Goal: Task Accomplishment & Management: Use online tool/utility

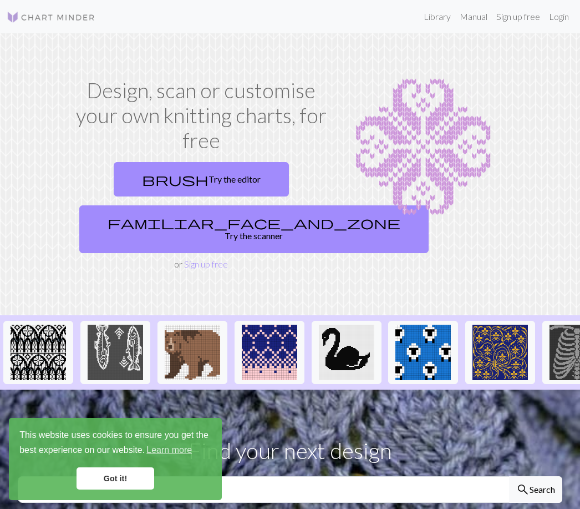
click at [226, 180] on link "brush Try the editor" at bounding box center [201, 179] width 175 height 34
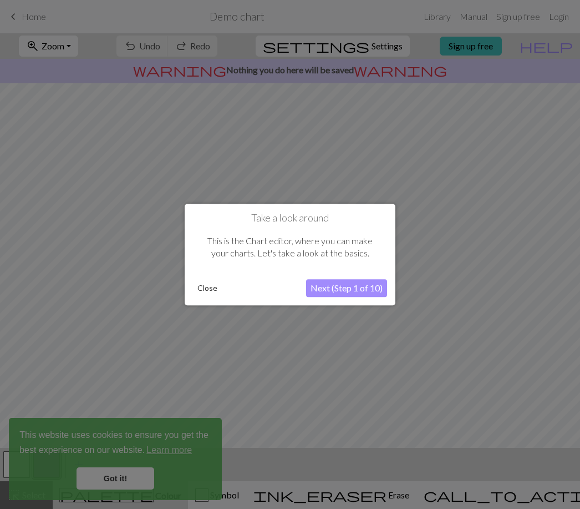
click at [202, 283] on button "Close" at bounding box center [207, 288] width 29 height 17
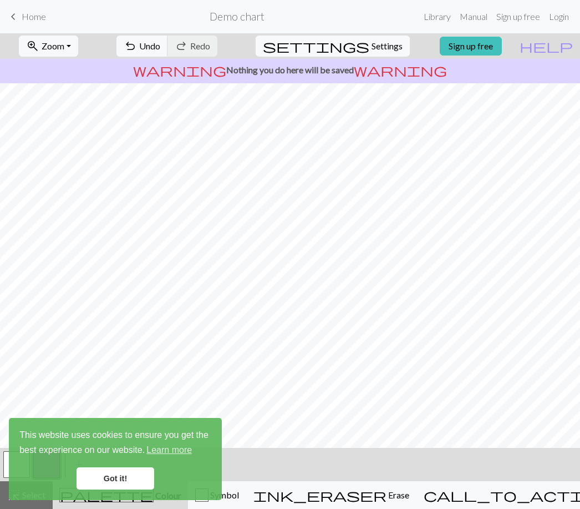
click at [136, 474] on link "Got it!" at bounding box center [116, 478] width 78 height 22
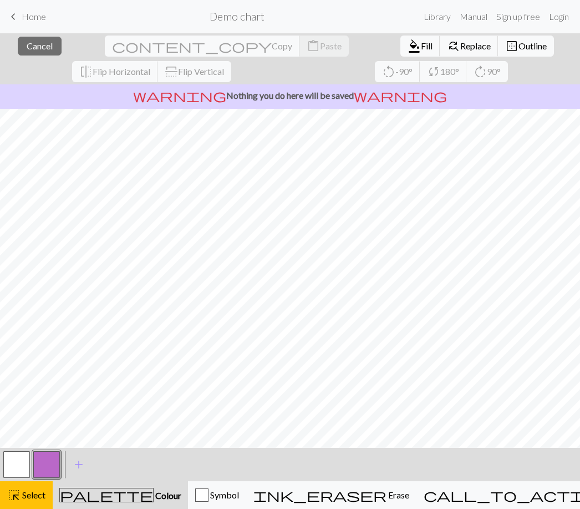
click at [466, 16] on link "Manual" at bounding box center [473, 17] width 37 height 22
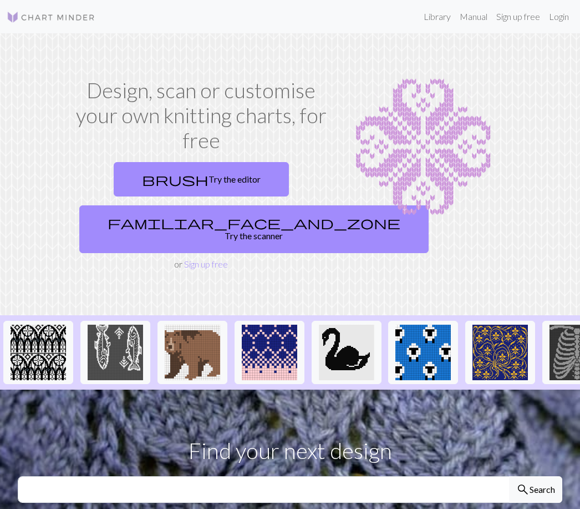
click at [204, 258] on link "Sign up free" at bounding box center [206, 263] width 44 height 11
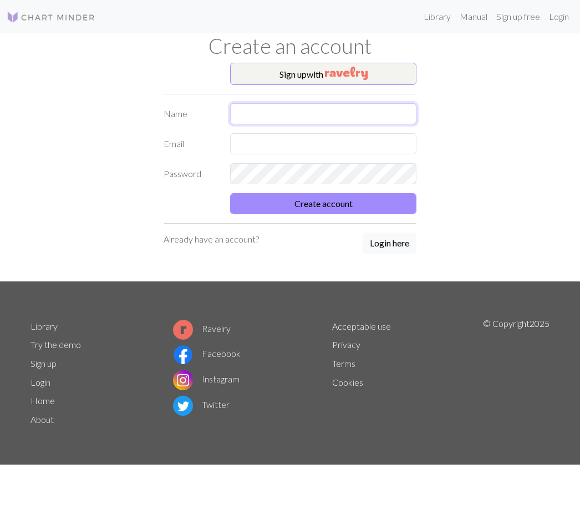
click at [253, 118] on input "text" at bounding box center [323, 113] width 186 height 21
type input "Saniaa"
click at [310, 146] on input "text" at bounding box center [323, 143] width 186 height 21
type input "Luck"
type input "luckynumber12357@gmail.com"
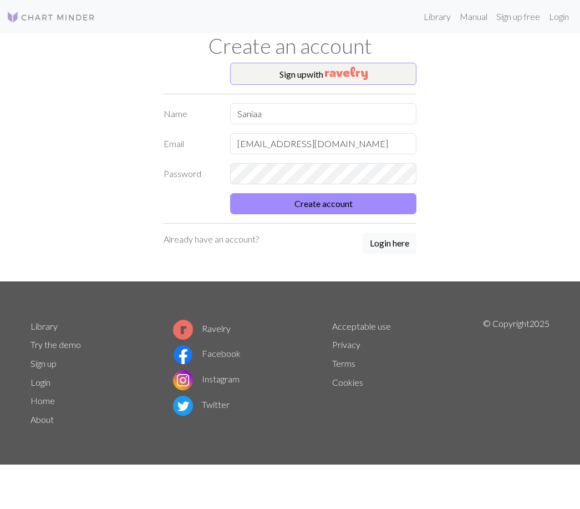
click at [327, 200] on button "Create account" at bounding box center [323, 203] width 186 height 21
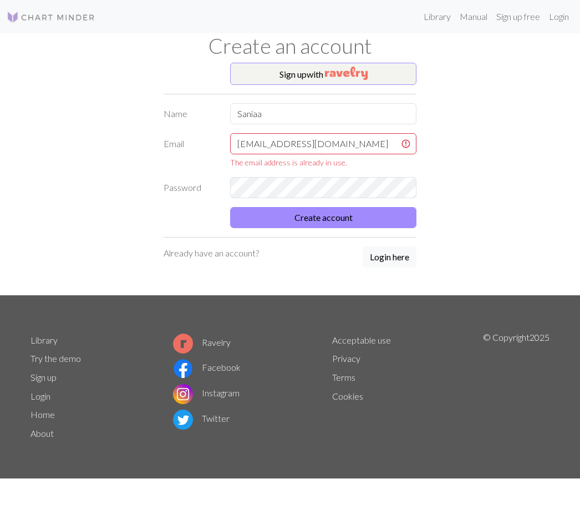
click at [392, 256] on button "Login here" at bounding box center [390, 256] width 54 height 21
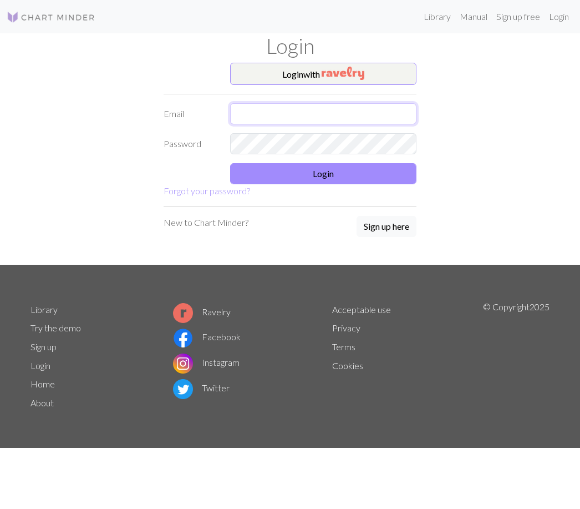
click at [314, 114] on input "text" at bounding box center [323, 113] width 186 height 21
type input "Luckynumber12357@gmail.com"
click at [303, 173] on button "Login" at bounding box center [323, 173] width 186 height 21
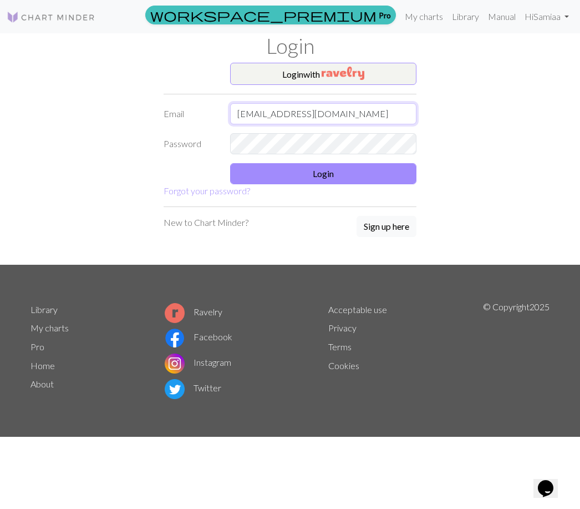
click at [272, 119] on input "Luckynumber12357@gmail.com" at bounding box center [323, 113] width 186 height 21
click at [349, 169] on button "Login" at bounding box center [323, 173] width 186 height 21
click at [360, 184] on button "Login" at bounding box center [323, 173] width 186 height 21
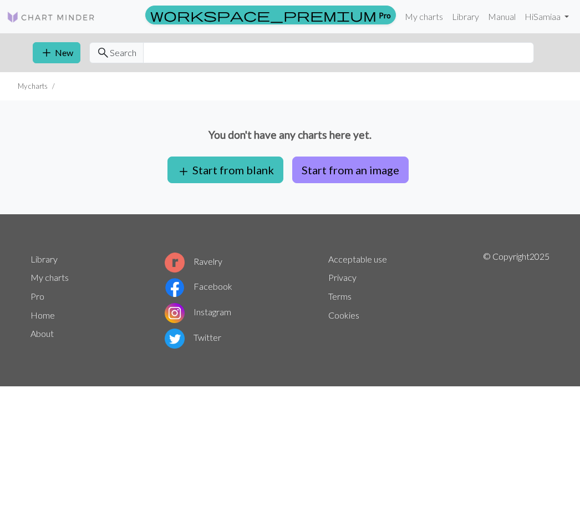
click at [252, 176] on button "add Start from blank" at bounding box center [225, 169] width 116 height 27
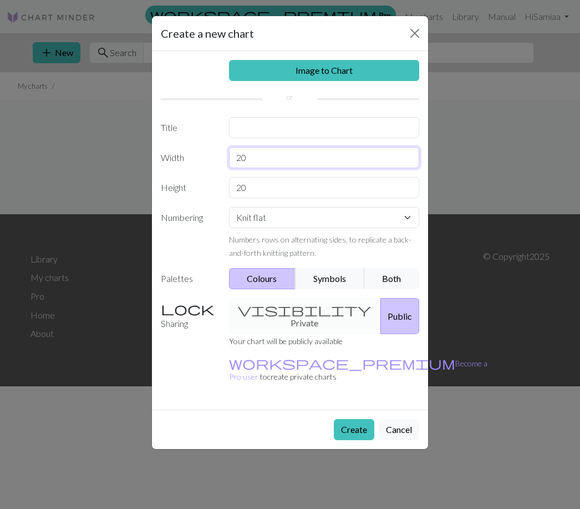
click at [250, 160] on input "20" at bounding box center [324, 157] width 191 height 21
type input "2"
type input "56"
click at [280, 185] on input "20" at bounding box center [324, 187] width 191 height 21
type input "2"
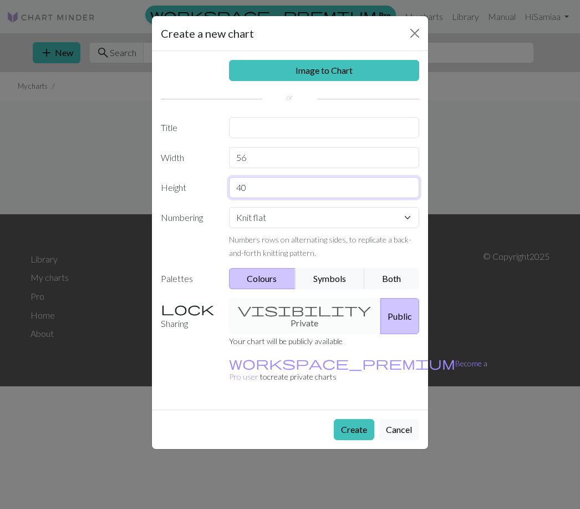
type input "40"
click at [349, 419] on button "Create" at bounding box center [354, 429] width 40 height 21
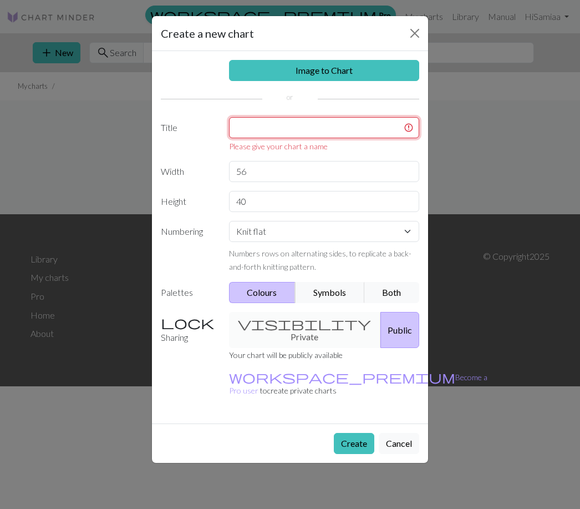
click at [314, 130] on input "text" at bounding box center [324, 127] width 191 height 21
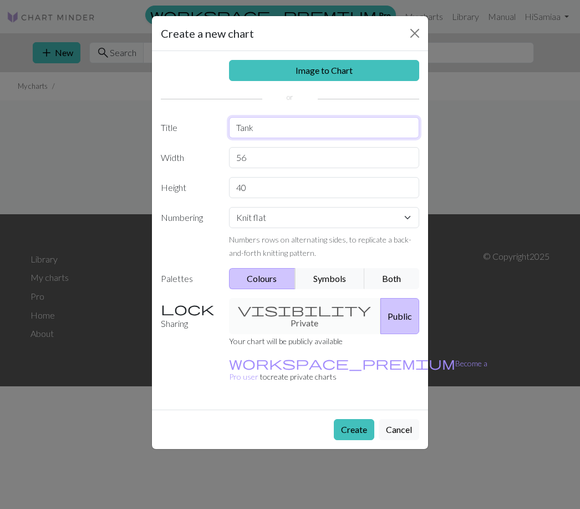
type input "Tank"
click at [365, 419] on button "Create" at bounding box center [354, 429] width 40 height 21
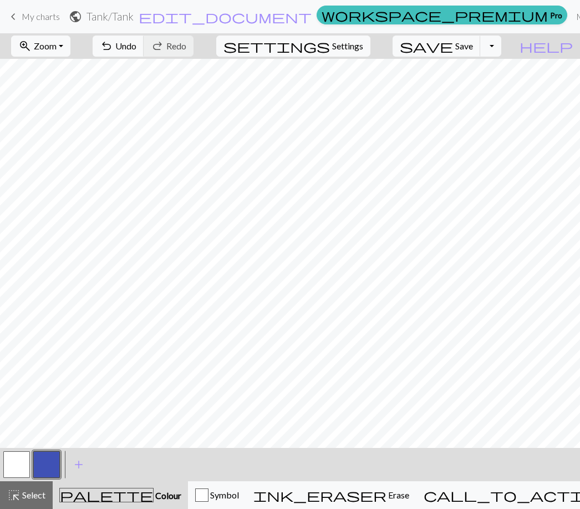
click at [387, 491] on span "Erase" at bounding box center [398, 494] width 23 height 11
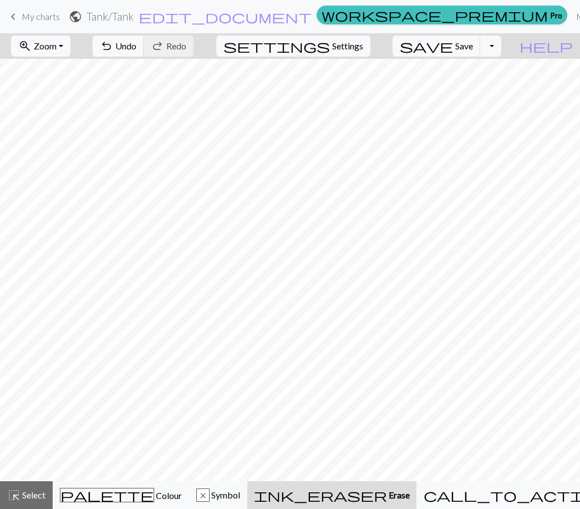
click at [387, 491] on span "Erase" at bounding box center [398, 494] width 23 height 11
click at [388, 487] on button "ink_eraser Erase Erase" at bounding box center [331, 495] width 169 height 28
click at [371, 484] on button "ink_eraser Erase Erase" at bounding box center [331, 495] width 169 height 28
click at [100, 488] on span "palette" at bounding box center [106, 495] width 93 height 16
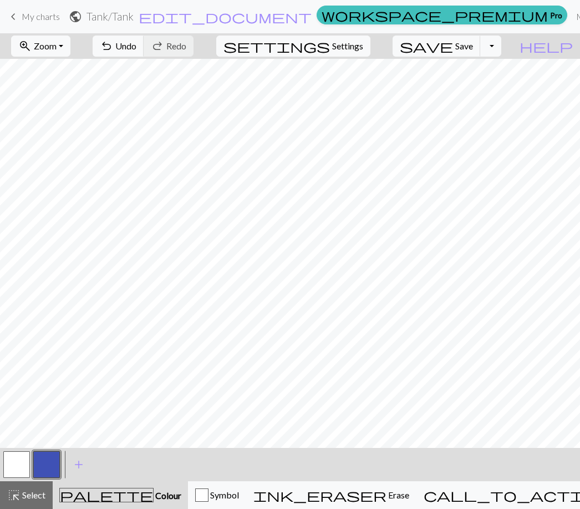
click at [387, 496] on span "Erase" at bounding box center [398, 494] width 23 height 11
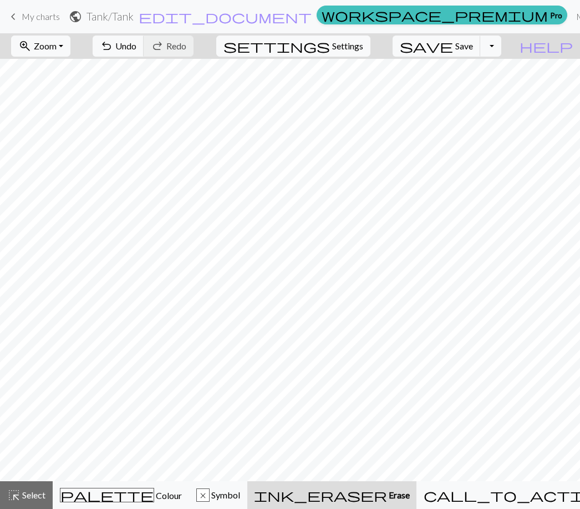
click at [117, 489] on div "palette Colour Colour" at bounding box center [121, 494] width 122 height 14
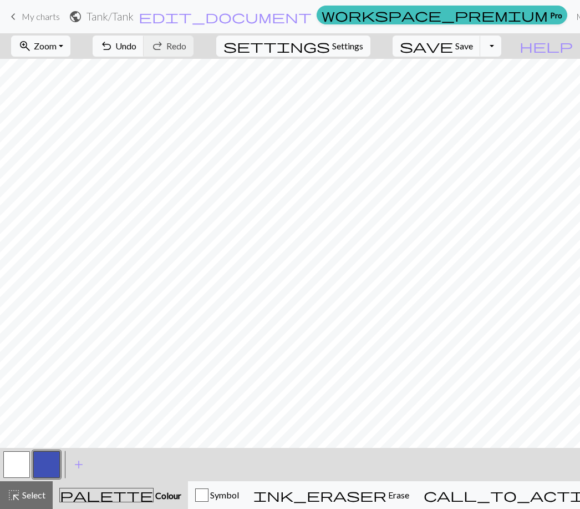
click at [408, 490] on div "ink_eraser Erase Erase" at bounding box center [331, 494] width 156 height 13
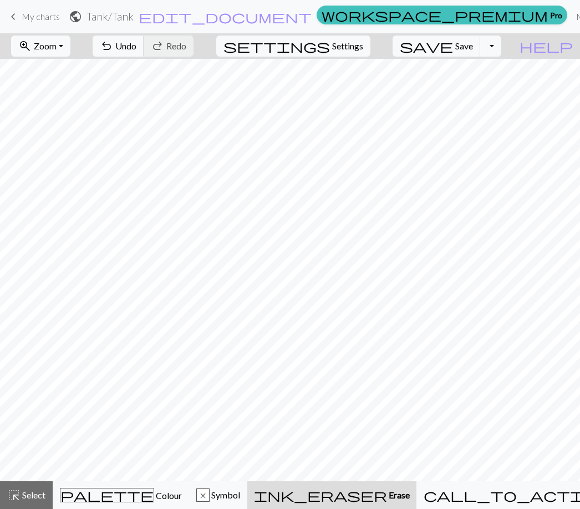
click at [382, 485] on button "ink_eraser Erase Erase" at bounding box center [331, 495] width 169 height 28
click at [93, 487] on div "palette Colour Colour" at bounding box center [121, 494] width 122 height 14
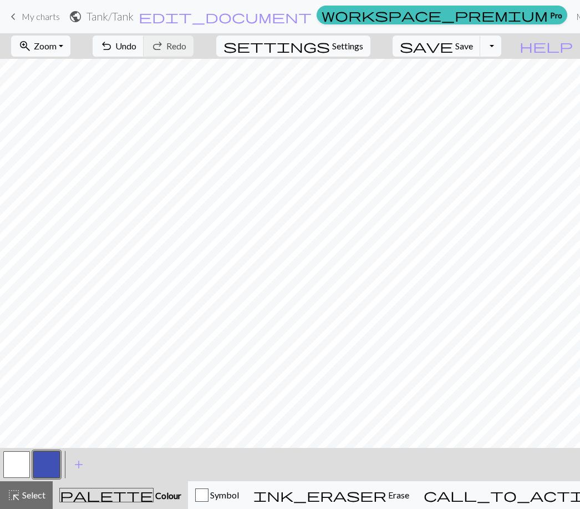
click at [387, 492] on span "Erase" at bounding box center [398, 494] width 23 height 11
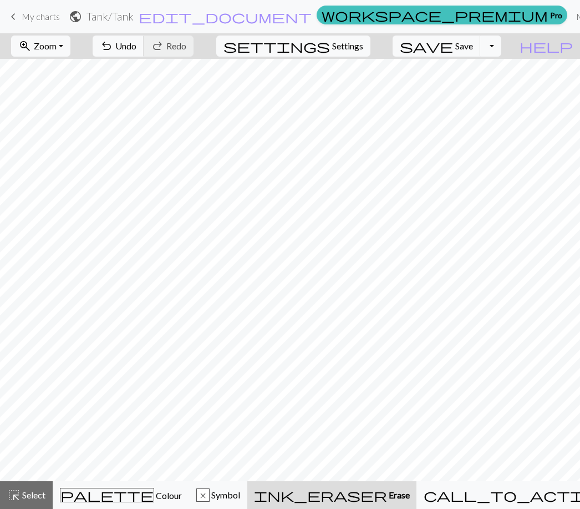
click at [111, 492] on span "palette" at bounding box center [106, 495] width 93 height 16
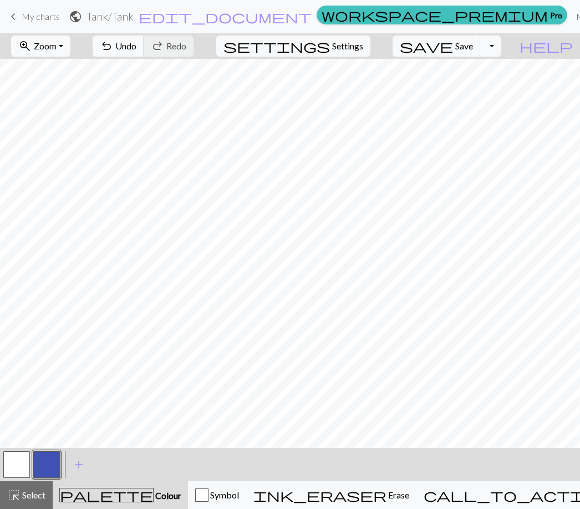
click at [387, 490] on span "Erase" at bounding box center [398, 494] width 23 height 11
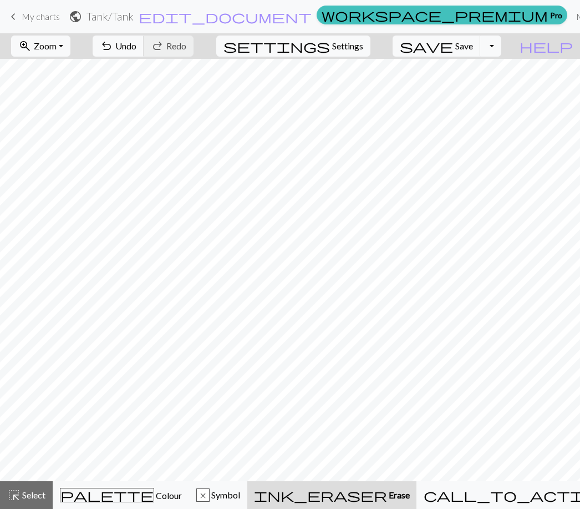
click at [154, 494] on span "Colour" at bounding box center [168, 495] width 28 height 11
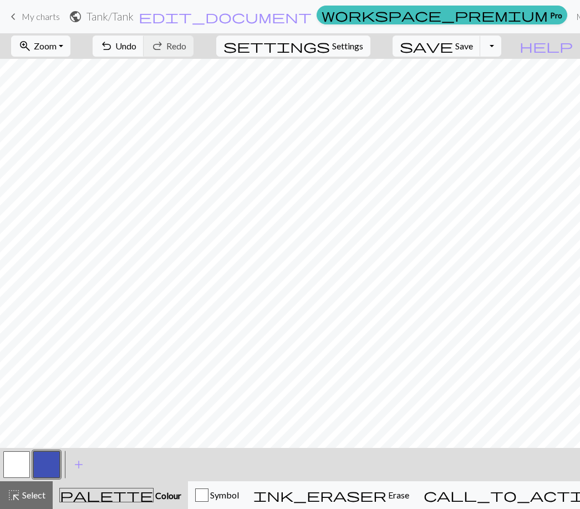
click at [383, 502] on button "ink_eraser Erase Erase" at bounding box center [331, 495] width 170 height 28
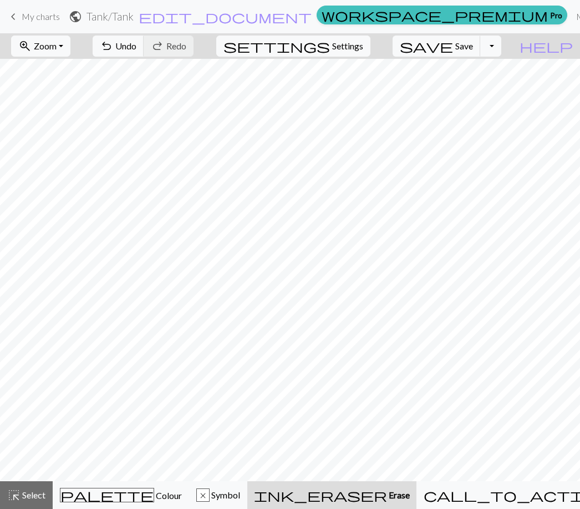
click at [134, 485] on button "palette Colour Colour" at bounding box center [121, 495] width 136 height 28
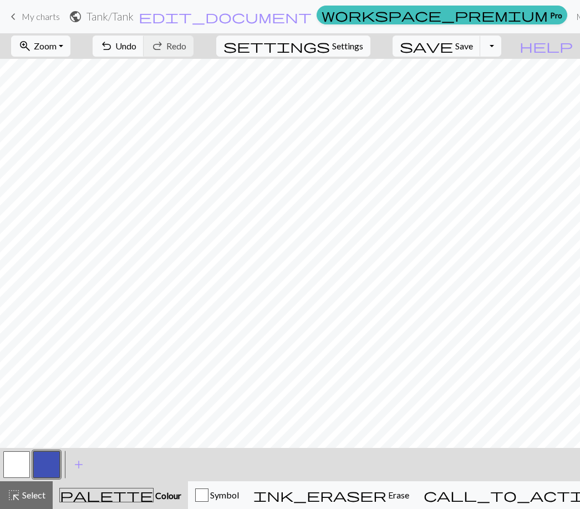
click at [370, 496] on span "ink_eraser" at bounding box center [319, 495] width 133 height 16
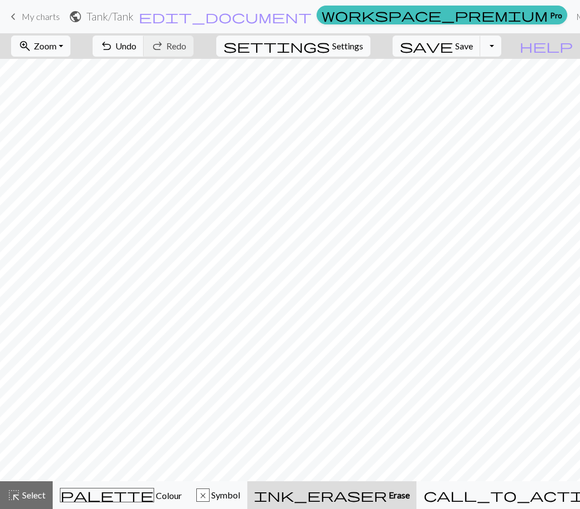
click at [116, 488] on div "palette Colour Colour" at bounding box center [121, 494] width 122 height 14
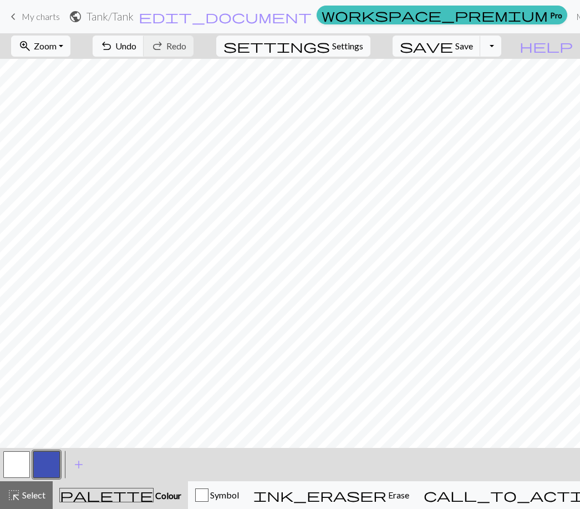
click at [387, 499] on span "Erase" at bounding box center [398, 494] width 23 height 11
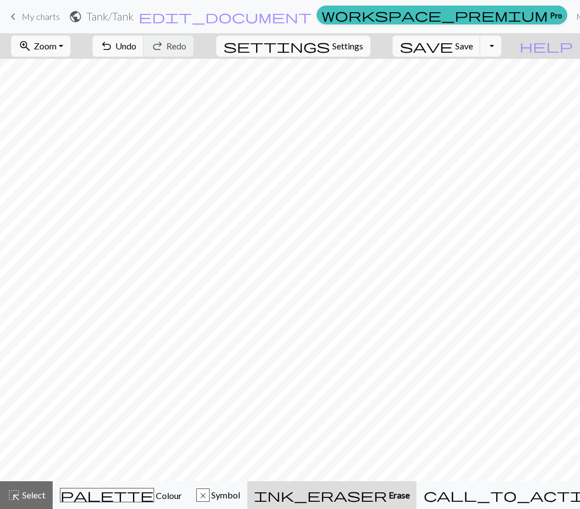
click at [154, 490] on span "Colour" at bounding box center [168, 495] width 28 height 11
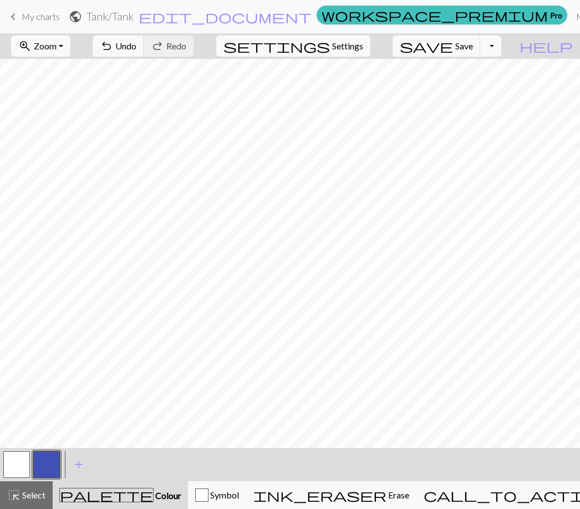
click at [372, 487] on span "ink_eraser" at bounding box center [319, 495] width 133 height 16
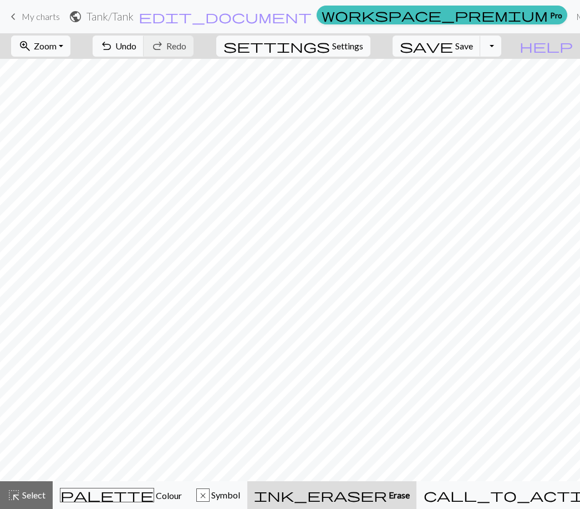
scroll to position [0, 22]
click at [40, 490] on span "Select" at bounding box center [33, 494] width 25 height 11
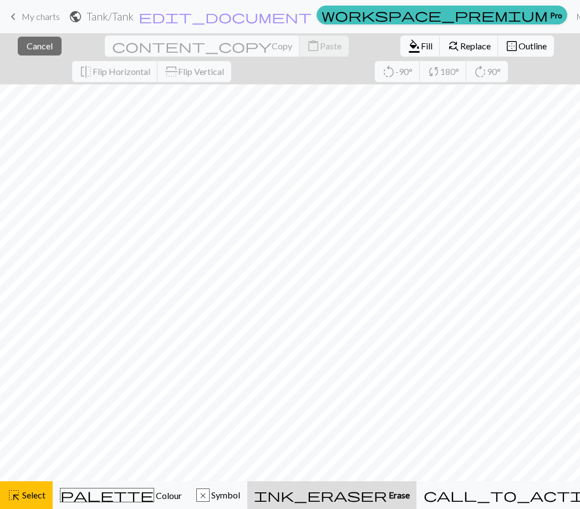
click at [30, 498] on span "Select" at bounding box center [33, 494] width 25 height 11
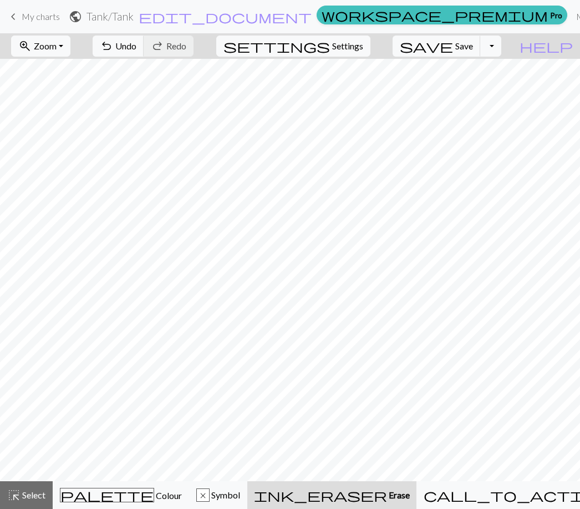
click at [33, 488] on div "highlight_alt Select Select" at bounding box center [26, 494] width 38 height 13
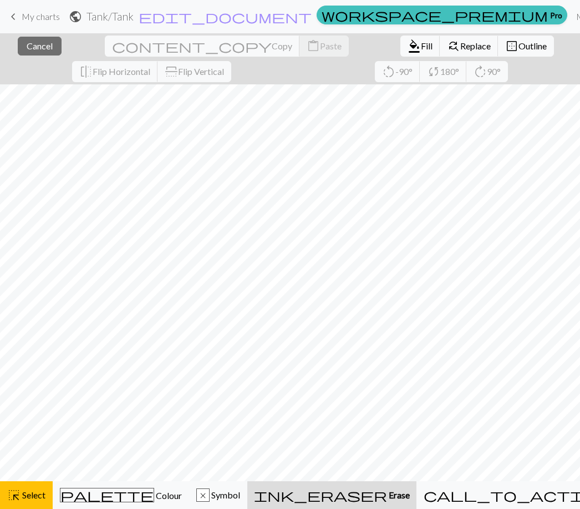
click at [460, 44] on span "Replace" at bounding box center [475, 45] width 31 height 11
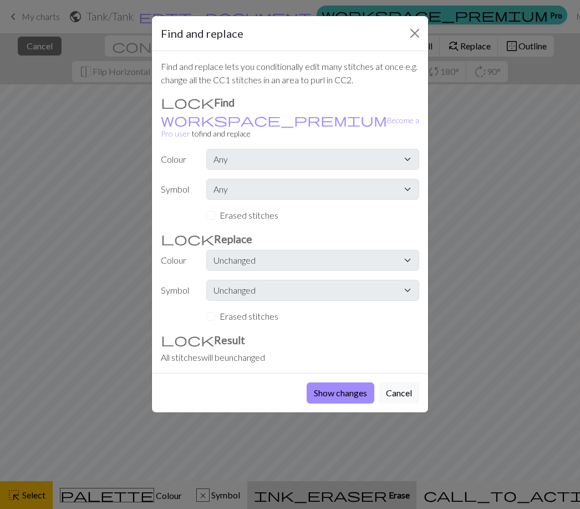
click at [407, 27] on button "Close" at bounding box center [415, 33] width 18 height 18
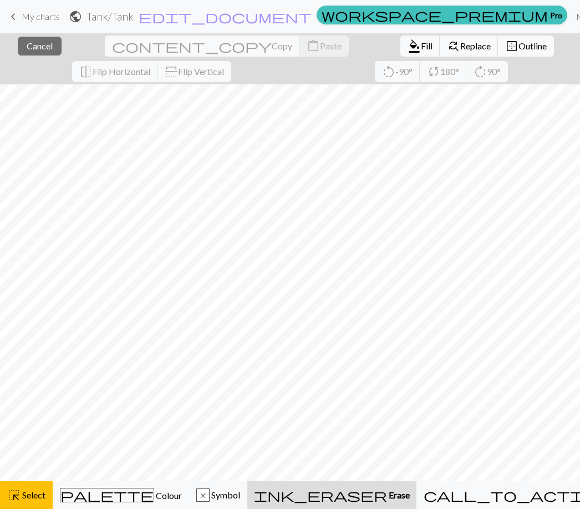
click at [108, 488] on span "palette" at bounding box center [106, 495] width 93 height 16
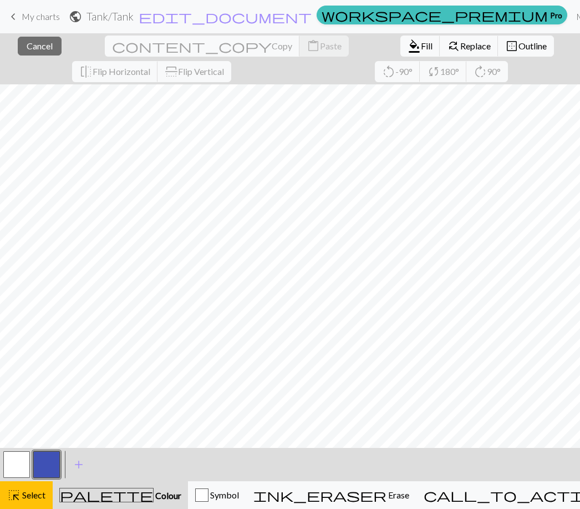
click at [387, 491] on span "Erase" at bounding box center [398, 494] width 23 height 11
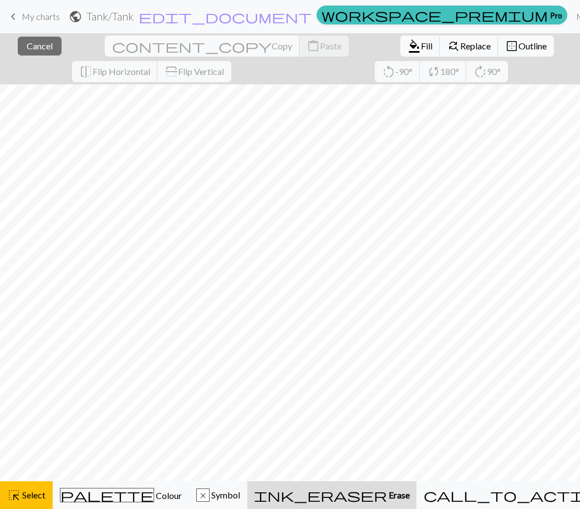
click at [377, 487] on span "ink_eraser" at bounding box center [320, 495] width 133 height 16
click at [27, 487] on button "highlight_alt Select Select" at bounding box center [26, 495] width 53 height 28
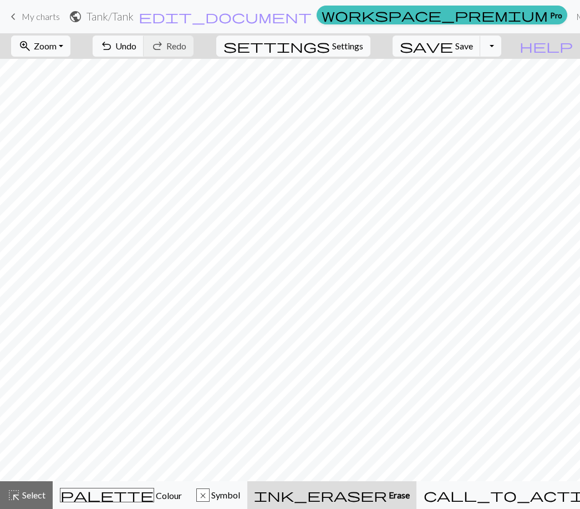
click at [39, 24] on link "keyboard_arrow_left My charts" at bounding box center [33, 16] width 53 height 19
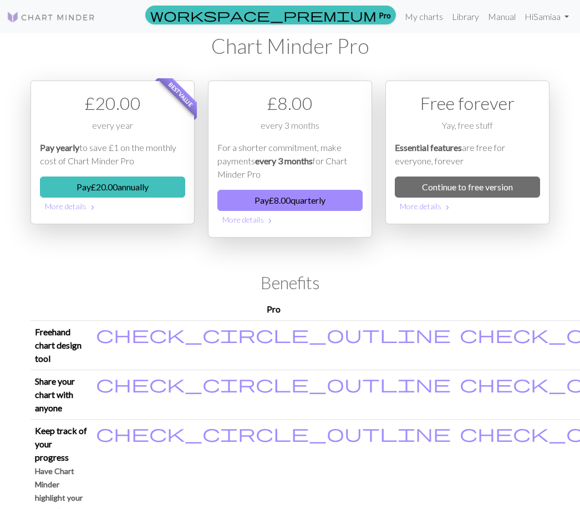
click at [464, 19] on link "Library" at bounding box center [466, 17] width 36 height 22
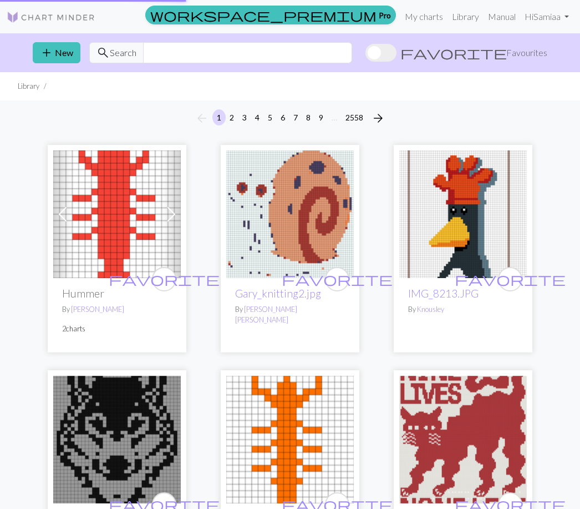
click at [460, 14] on link "Library" at bounding box center [466, 17] width 36 height 22
click at [456, 27] on link "Library" at bounding box center [466, 17] width 36 height 22
click at [551, 11] on link "Hi Samiaa" at bounding box center [546, 17] width 53 height 22
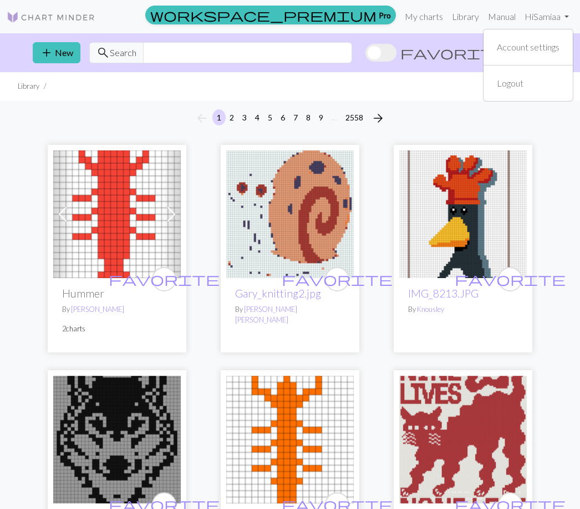
click at [499, 17] on link "Manual" at bounding box center [502, 17] width 37 height 22
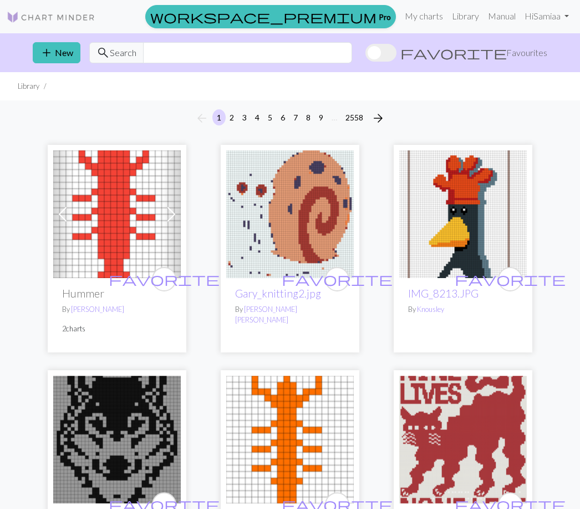
click at [71, 50] on button "add New" at bounding box center [57, 52] width 48 height 21
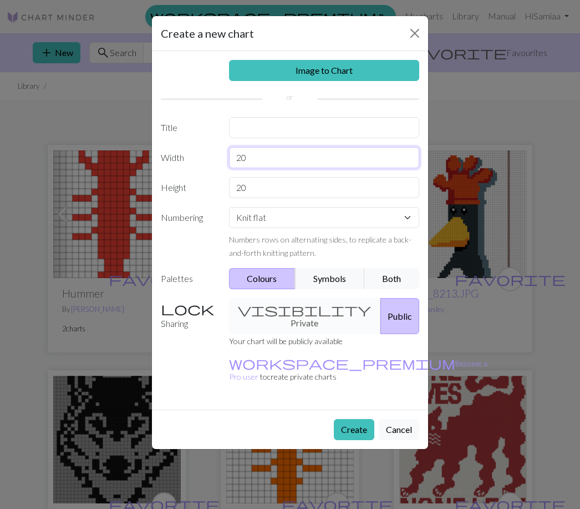
click at [286, 156] on input "20" at bounding box center [324, 157] width 191 height 21
type input "2"
type input "56"
click at [243, 184] on input "20" at bounding box center [324, 187] width 191 height 21
click at [244, 182] on input "20" at bounding box center [324, 187] width 191 height 21
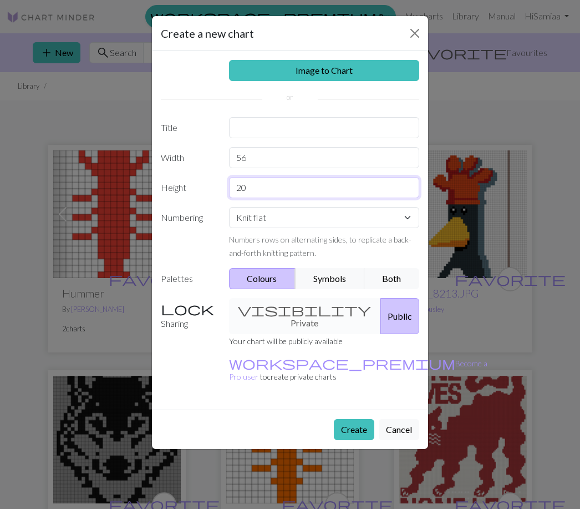
click at [243, 182] on input "20" at bounding box center [324, 187] width 191 height 21
type input "60"
click at [354, 419] on button "Create" at bounding box center [354, 429] width 40 height 21
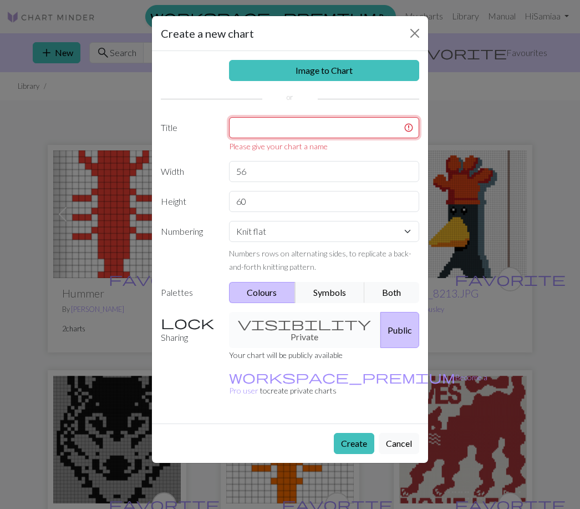
click at [318, 126] on input "text" at bounding box center [324, 127] width 191 height 21
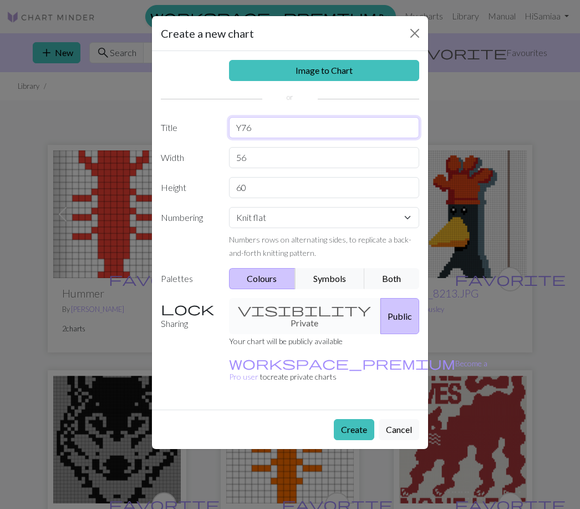
type input "Y76"
click at [357, 419] on button "Create" at bounding box center [354, 429] width 40 height 21
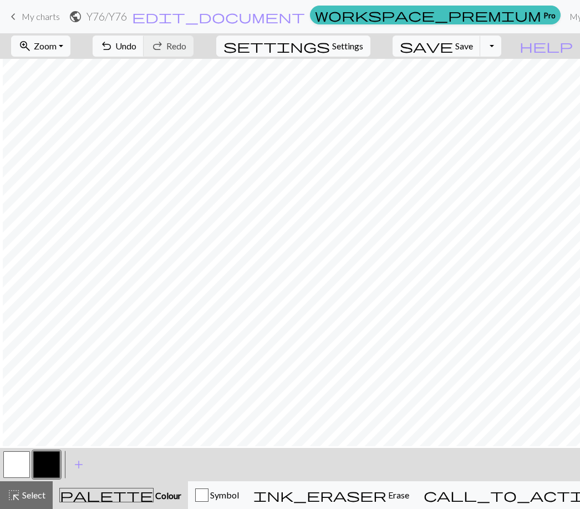
scroll to position [89, 30]
click at [136, 45] on span "Undo" at bounding box center [125, 45] width 21 height 11
click at [136, 42] on span "Undo" at bounding box center [125, 45] width 21 height 11
click at [57, 41] on span "Zoom" at bounding box center [45, 45] width 23 height 11
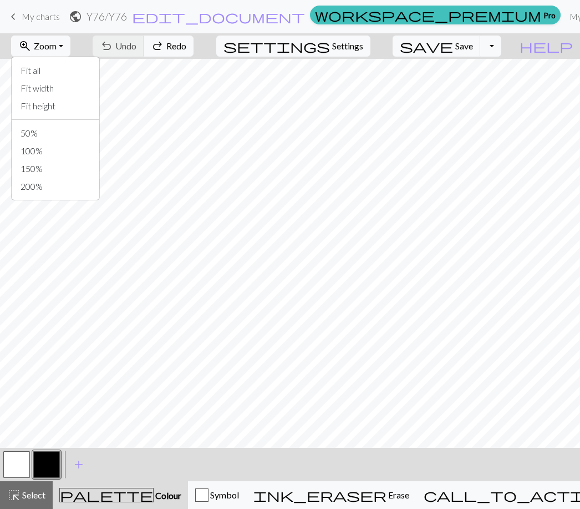
click at [85, 66] on button "Fit all" at bounding box center [56, 71] width 88 height 18
click at [55, 461] on button "button" at bounding box center [46, 464] width 27 height 27
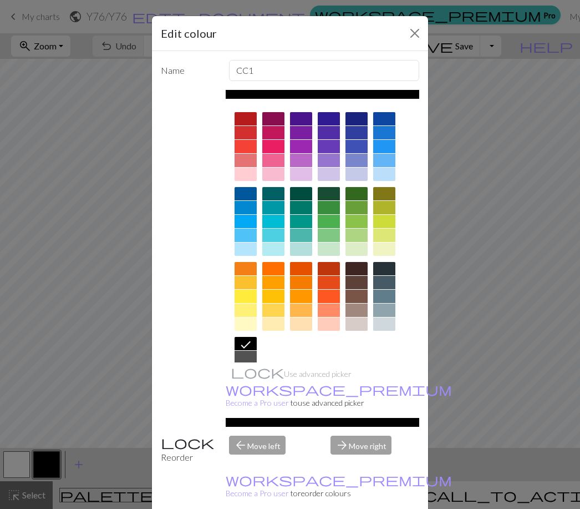
click at [303, 160] on div at bounding box center [301, 160] width 22 height 13
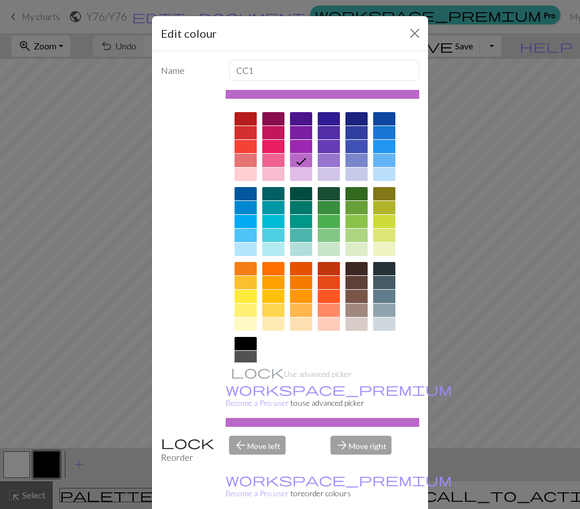
click at [70, 423] on div "Edit colour Name CC1 Use advanced picker workspace_premium Become a Pro user to…" at bounding box center [290, 254] width 580 height 509
